Goal: Book appointment/travel/reservation

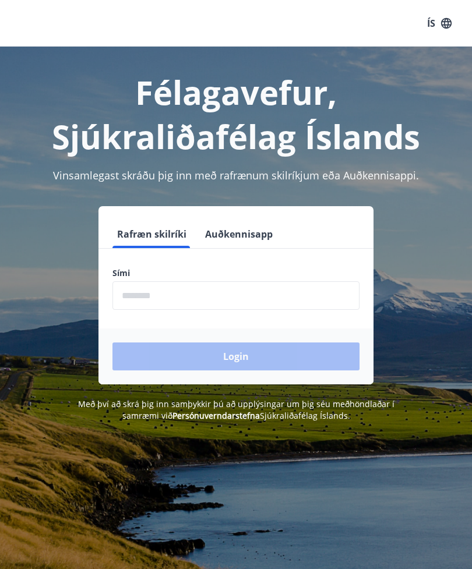
click at [201, 296] on input "phone" at bounding box center [235, 295] width 247 height 29
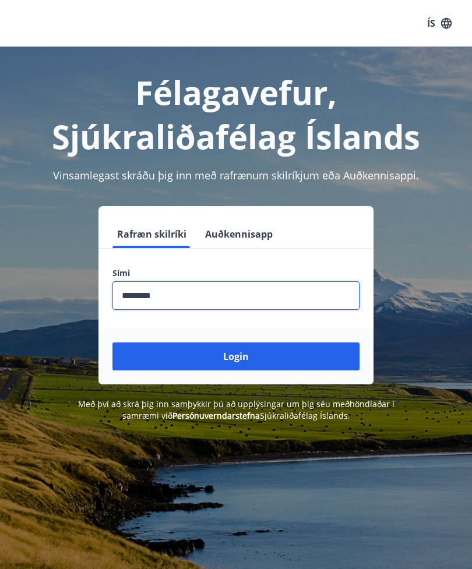
type input "********"
click at [275, 356] on button "Login" at bounding box center [235, 356] width 247 height 28
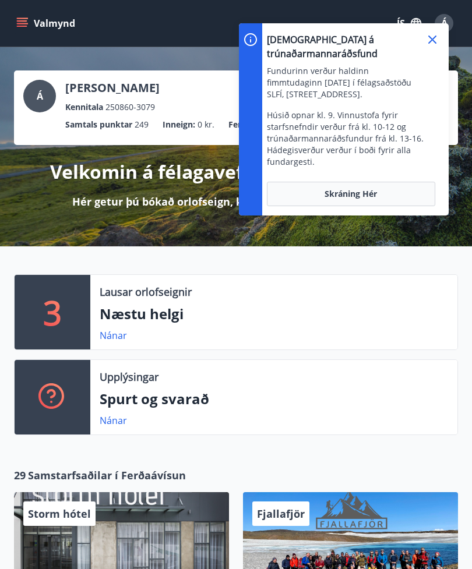
click at [433, 44] on icon at bounding box center [432, 40] width 14 height 14
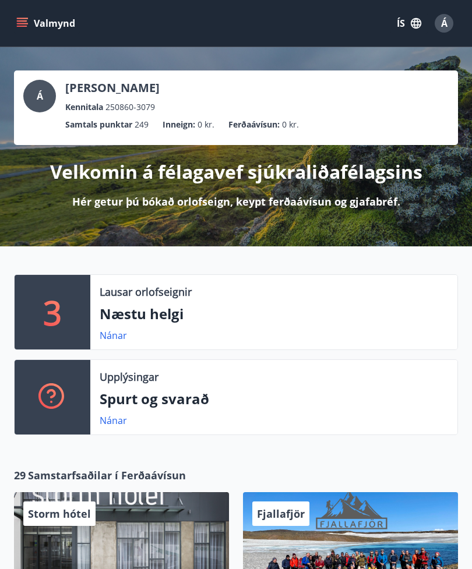
click at [118, 332] on link "Nánar" at bounding box center [113, 335] width 27 height 13
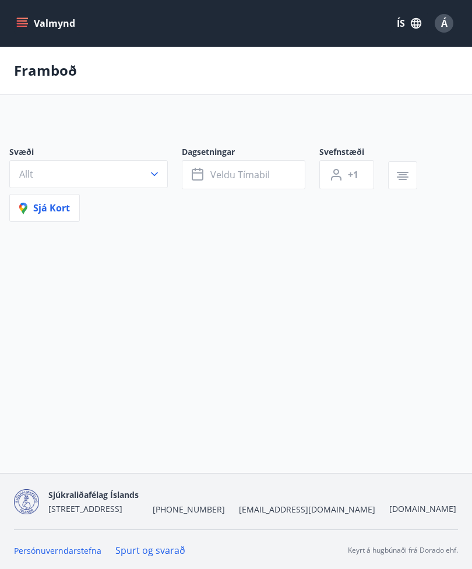
type input "*"
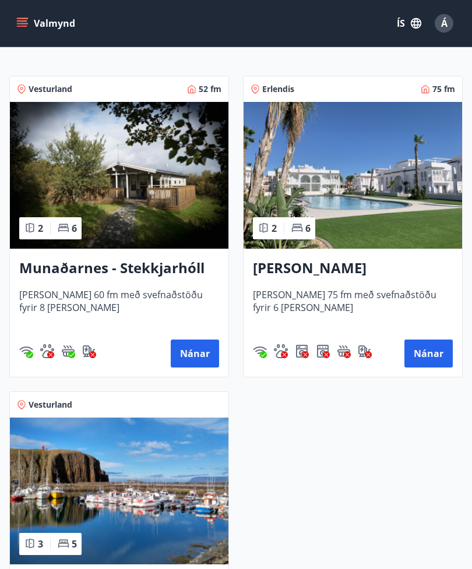
scroll to position [262, 0]
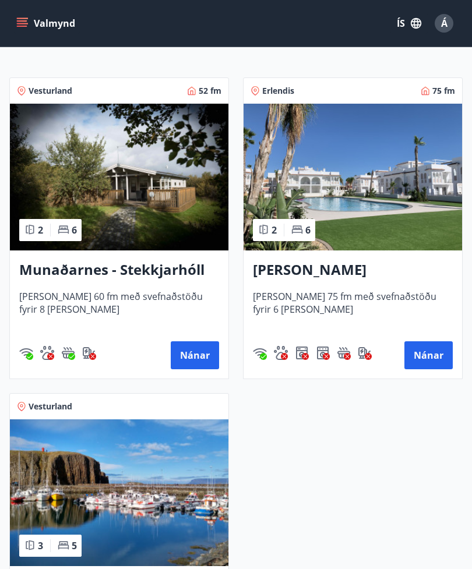
click at [420, 350] on button "Nánar" at bounding box center [428, 355] width 48 height 28
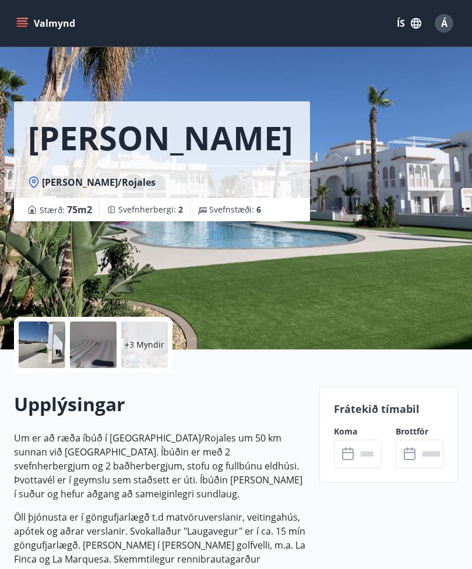
click at [34, 32] on button "Valmynd" at bounding box center [47, 23] width 66 height 21
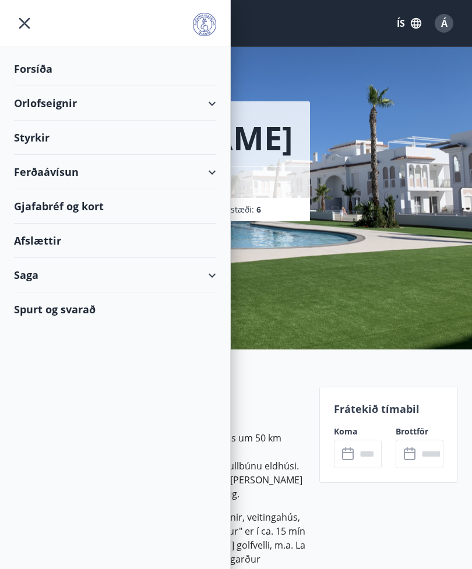
click at [204, 103] on div "Orlofseignir" at bounding box center [115, 103] width 202 height 34
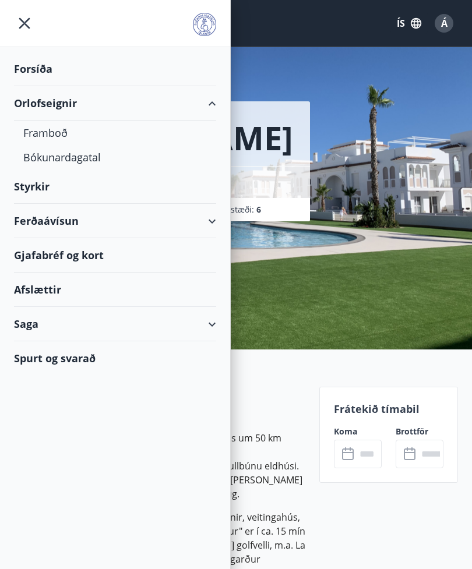
click at [58, 133] on div "Framboð" at bounding box center [114, 133] width 183 height 24
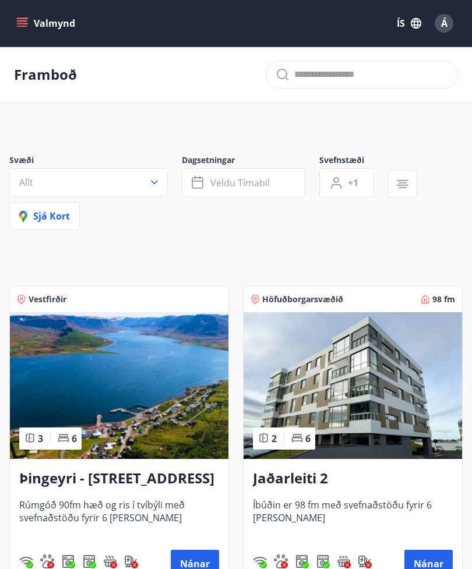
click at [20, 33] on button "Valmynd" at bounding box center [47, 23] width 66 height 21
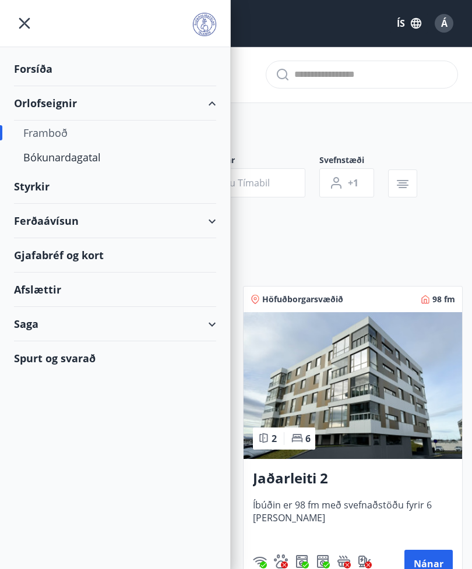
click at [80, 159] on div "Bókunardagatal" at bounding box center [114, 157] width 183 height 24
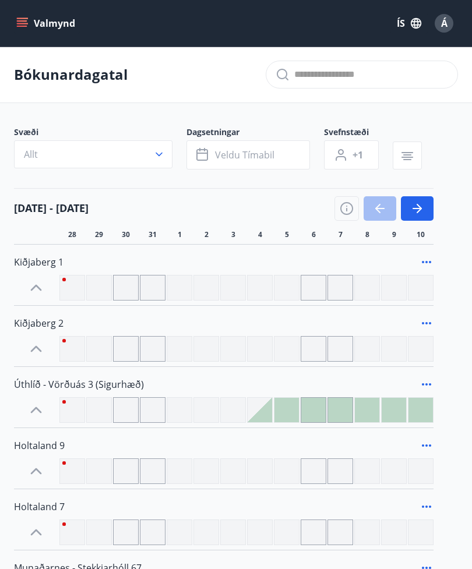
click at [415, 210] on icon "button" at bounding box center [417, 208] width 14 height 14
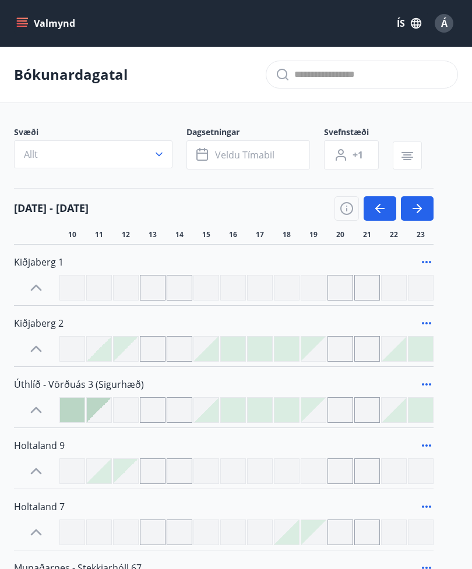
click at [277, 410] on div at bounding box center [286, 410] width 24 height 24
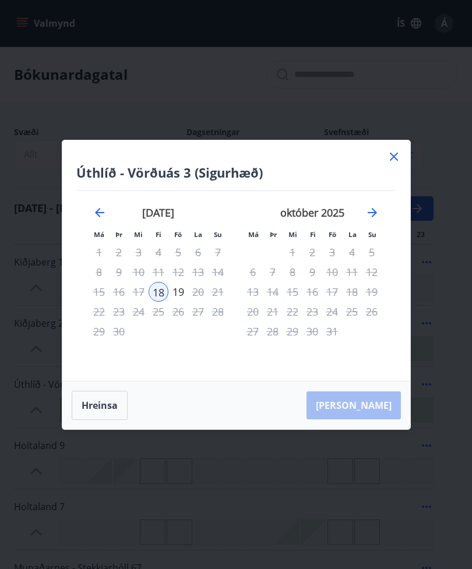
click at [394, 160] on icon at bounding box center [394, 157] width 14 height 14
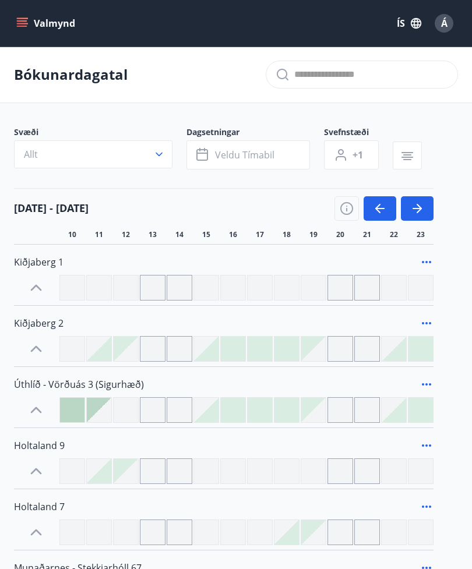
click at [32, 27] on button "Valmynd" at bounding box center [47, 23] width 66 height 21
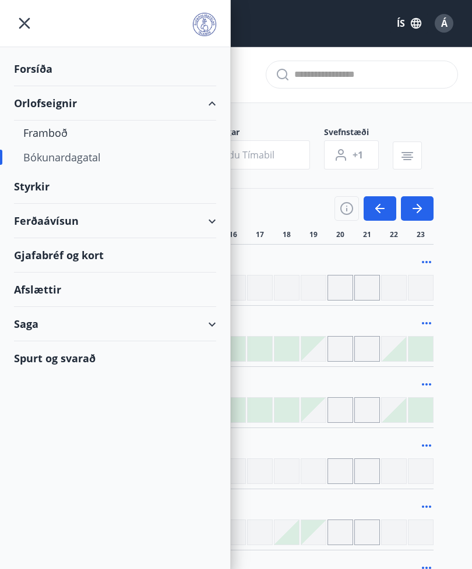
click at [61, 137] on div "Framboð" at bounding box center [114, 133] width 183 height 24
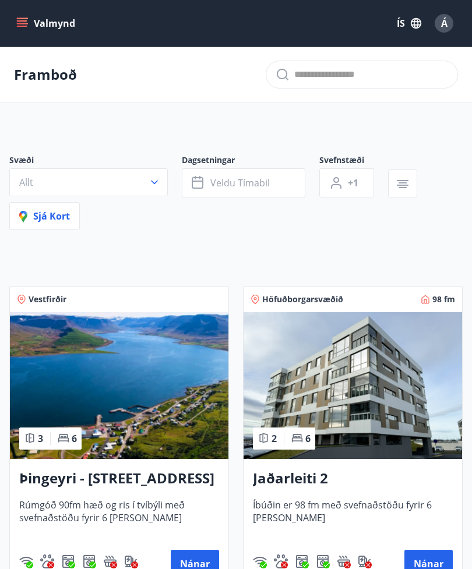
click at [31, 23] on button "Valmynd" at bounding box center [47, 23] width 66 height 21
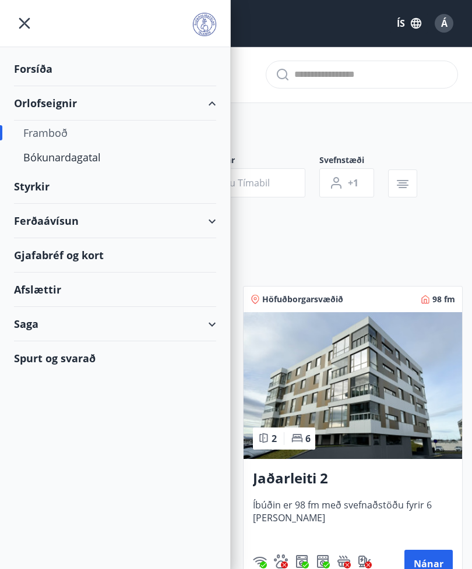
click at [210, 325] on div "Saga" at bounding box center [115, 324] width 202 height 34
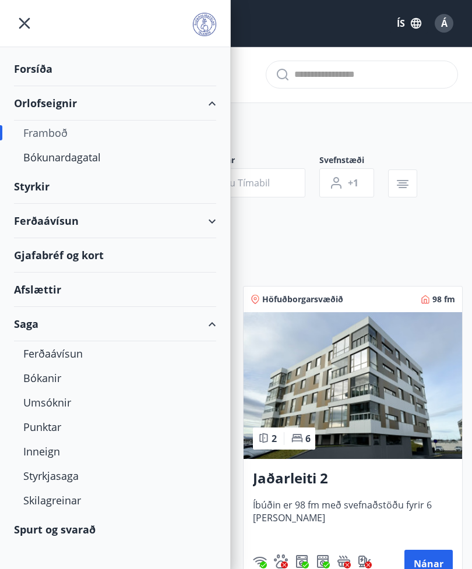
click at [210, 324] on div "Saga" at bounding box center [115, 324] width 202 height 34
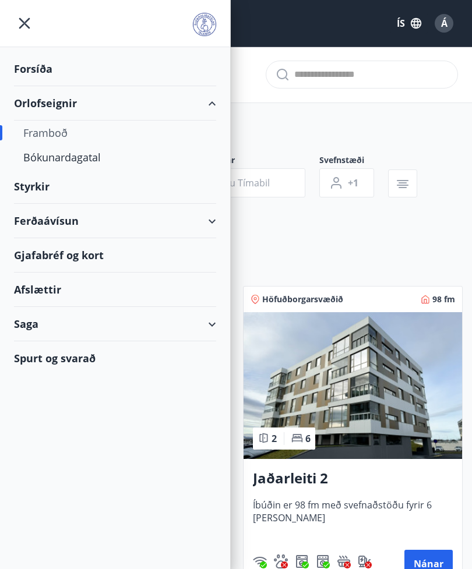
click at [38, 68] on div "Forsíða" at bounding box center [115, 69] width 202 height 34
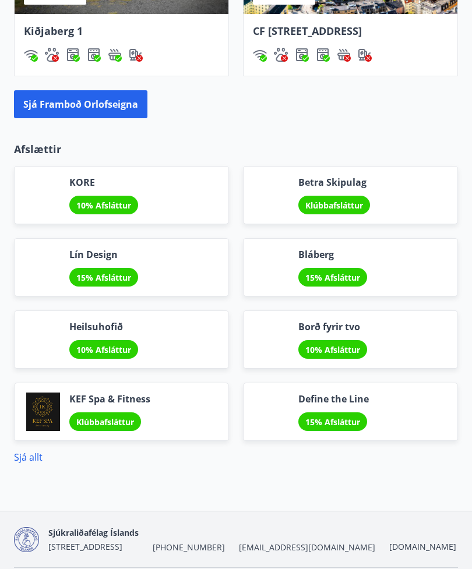
scroll to position [1213, 0]
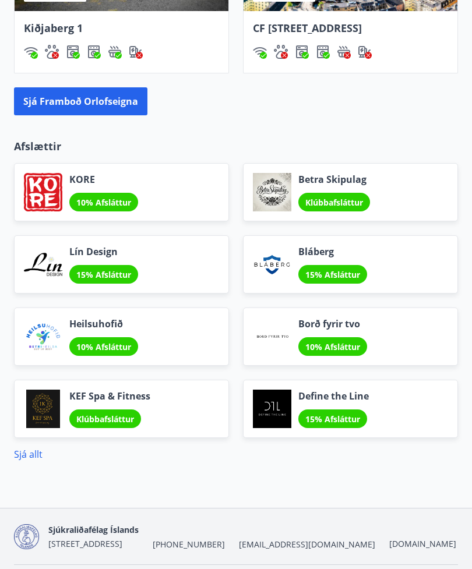
click at [102, 109] on button "Sjá framboð orlofseigna" at bounding box center [80, 101] width 133 height 28
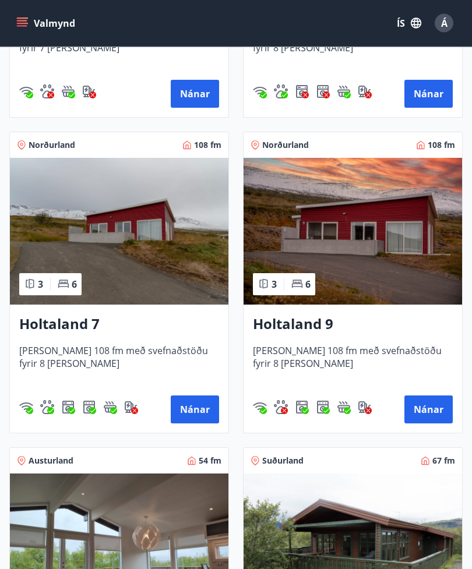
scroll to position [2049, 0]
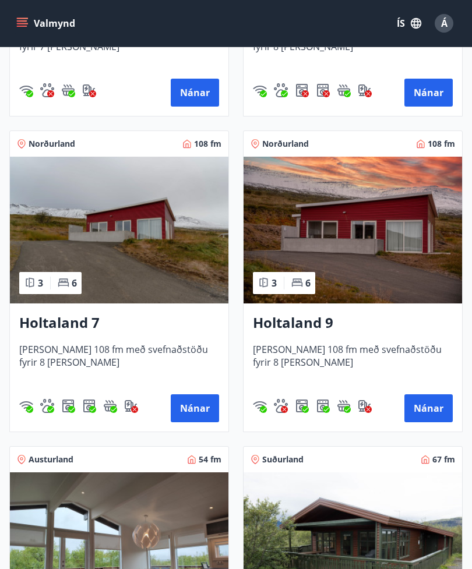
click at [417, 405] on button "Nánar" at bounding box center [428, 408] width 48 height 28
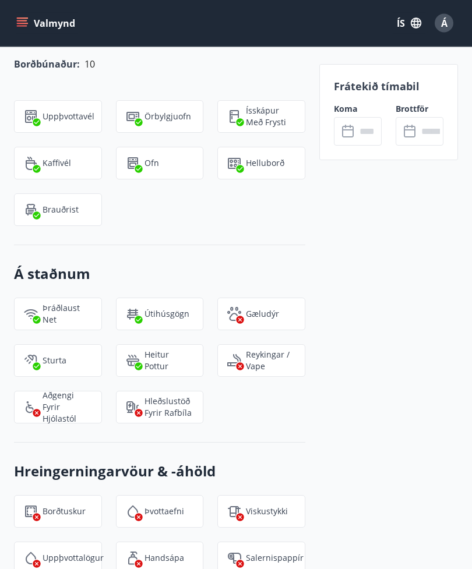
scroll to position [1581, 0]
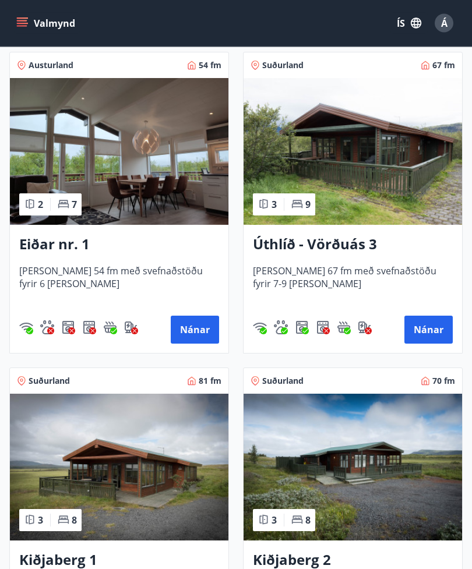
scroll to position [2441, 0]
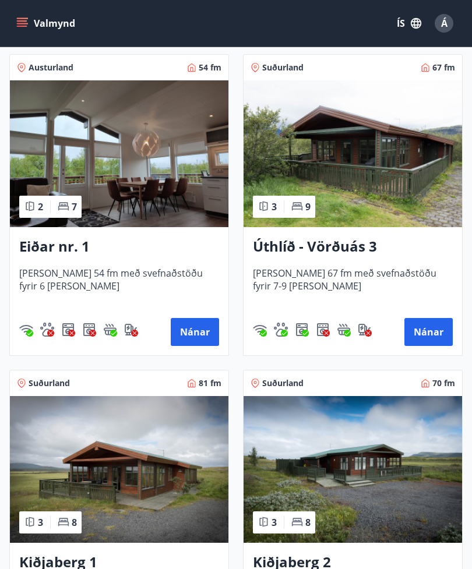
click at [422, 329] on button "Nánar" at bounding box center [428, 332] width 48 height 28
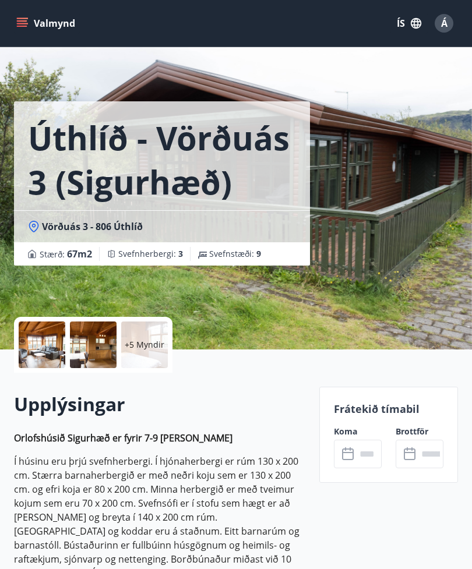
click at [46, 343] on div at bounding box center [42, 344] width 47 height 47
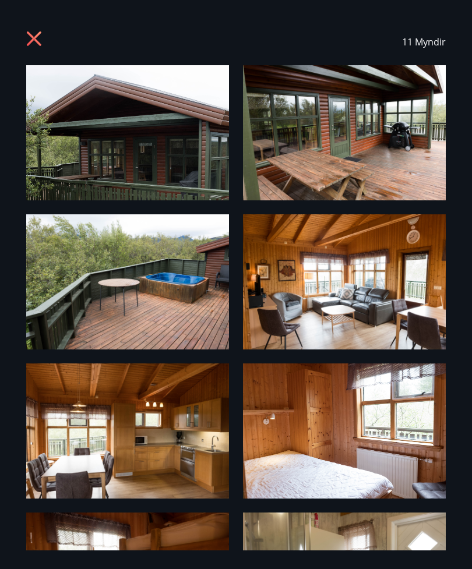
click at [38, 43] on icon at bounding box center [34, 38] width 15 height 15
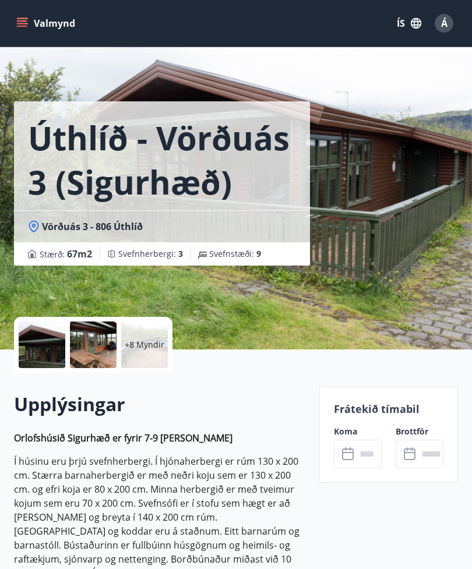
click at [378, 409] on p "Frátekið tímabil" at bounding box center [388, 408] width 109 height 15
click at [146, 339] on p "+8 Myndir" at bounding box center [145, 345] width 40 height 12
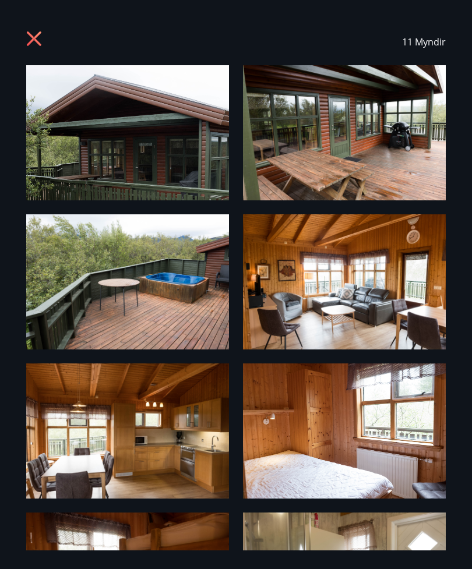
click at [36, 42] on icon at bounding box center [34, 38] width 15 height 15
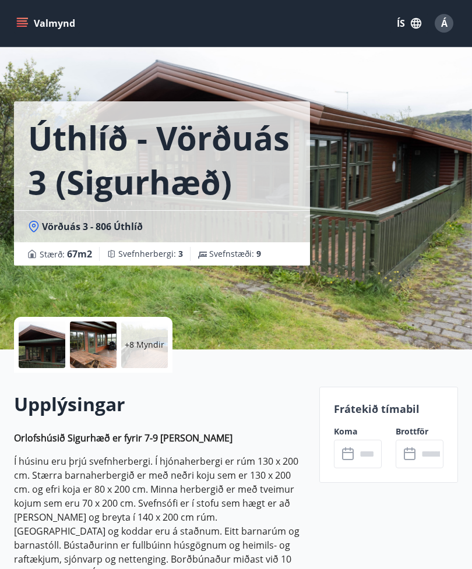
click at [441, 28] on span "Á" at bounding box center [444, 23] width 6 height 13
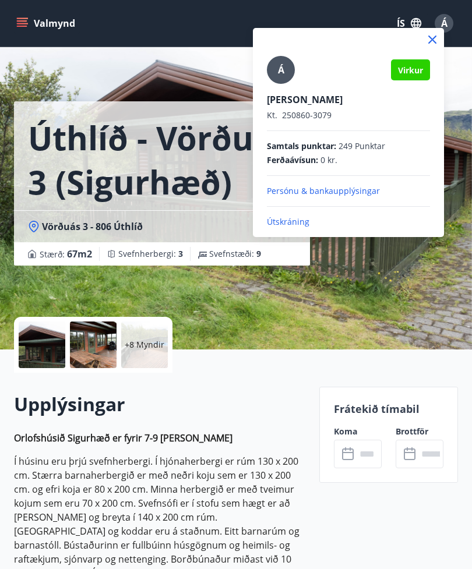
click at [289, 221] on p "Útskráning" at bounding box center [348, 222] width 163 height 12
click at [286, 225] on p "Útskráning" at bounding box center [348, 222] width 163 height 12
click at [433, 44] on icon at bounding box center [432, 40] width 14 height 14
